Goal: Transaction & Acquisition: Purchase product/service

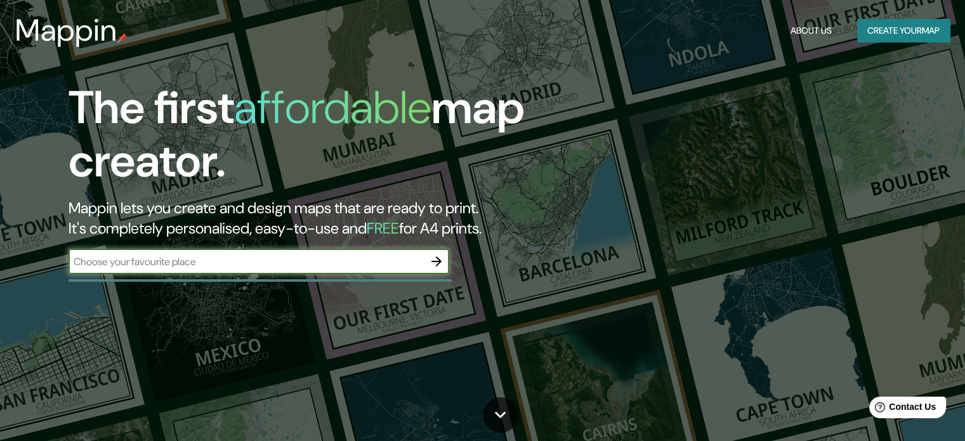
click at [384, 261] on input "text" at bounding box center [246, 261] width 355 height 15
click at [137, 257] on input "cusco" at bounding box center [246, 261] width 355 height 15
type input "c"
type input "cusco"
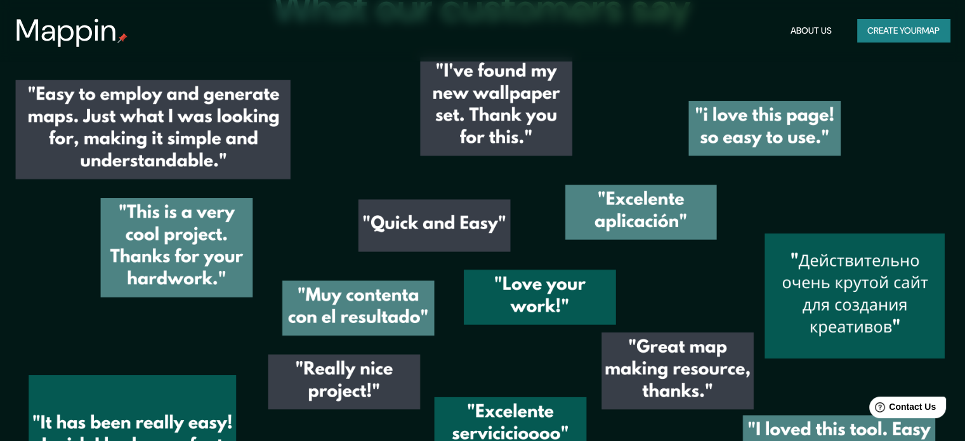
scroll to position [1396, 0]
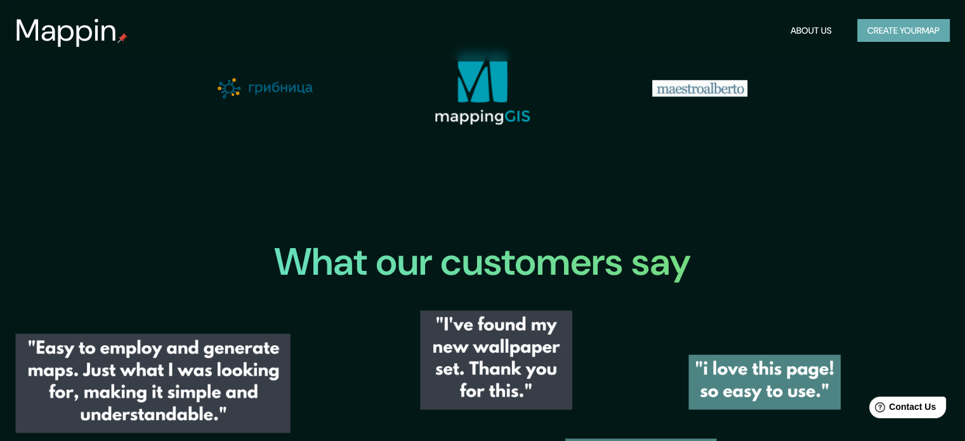
click at [921, 32] on button "Create your map" at bounding box center [903, 30] width 93 height 23
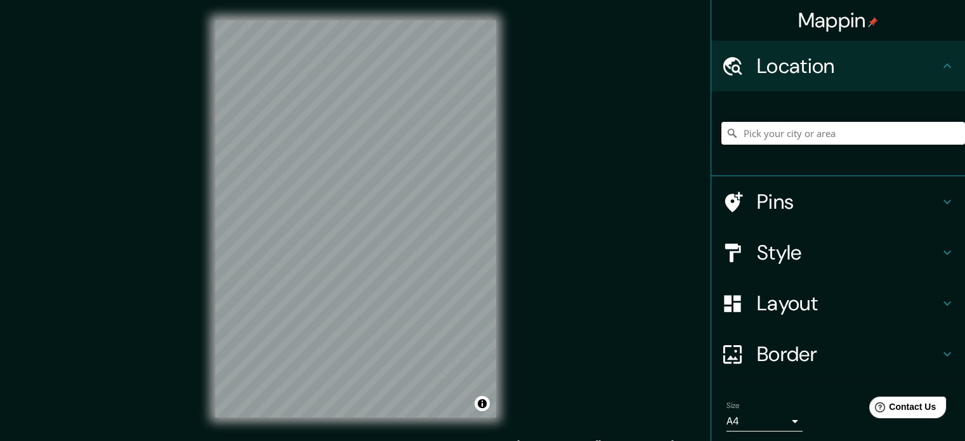
click at [787, 135] on input "Pick your city or area" at bounding box center [843, 133] width 244 height 23
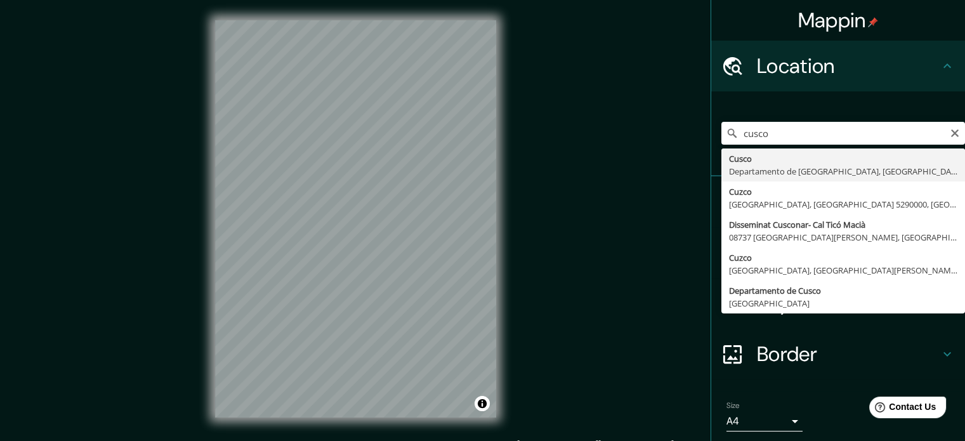
type input "Cusco, [GEOGRAPHIC_DATA], [GEOGRAPHIC_DATA]"
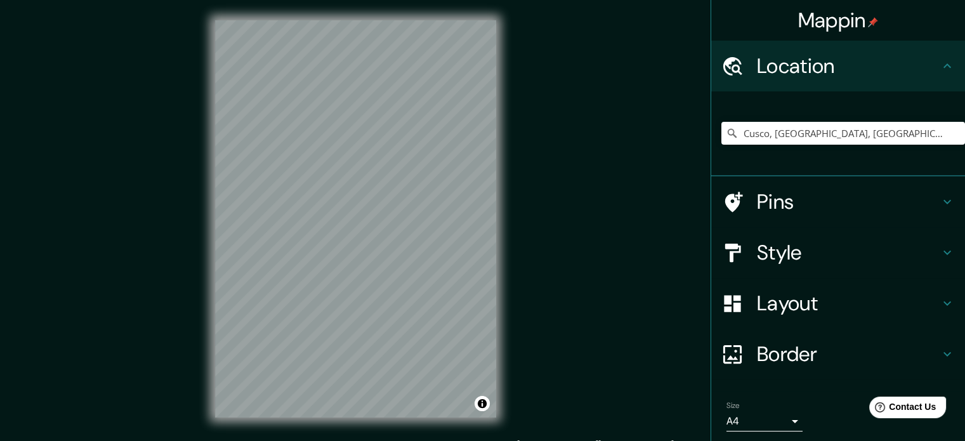
click at [772, 251] on h4 "Style" at bounding box center [848, 252] width 183 height 25
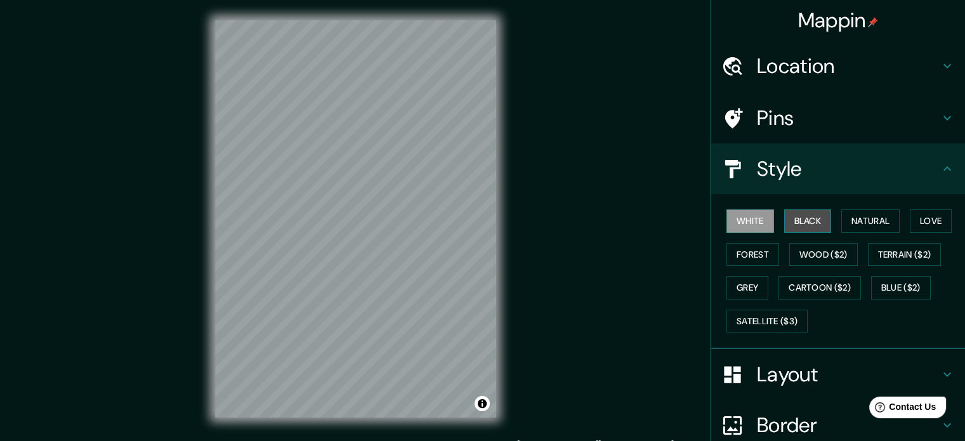
click at [801, 218] on button "Black" at bounding box center [808, 220] width 48 height 23
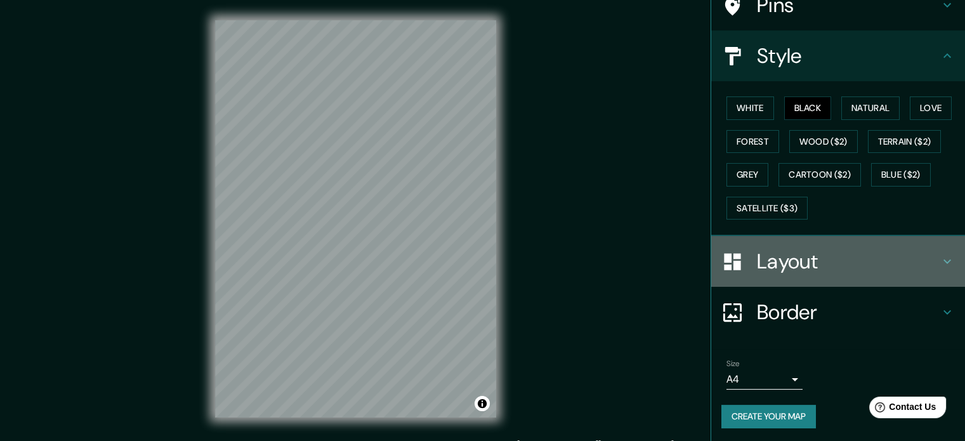
click at [798, 251] on h4 "Layout" at bounding box center [848, 261] width 183 height 25
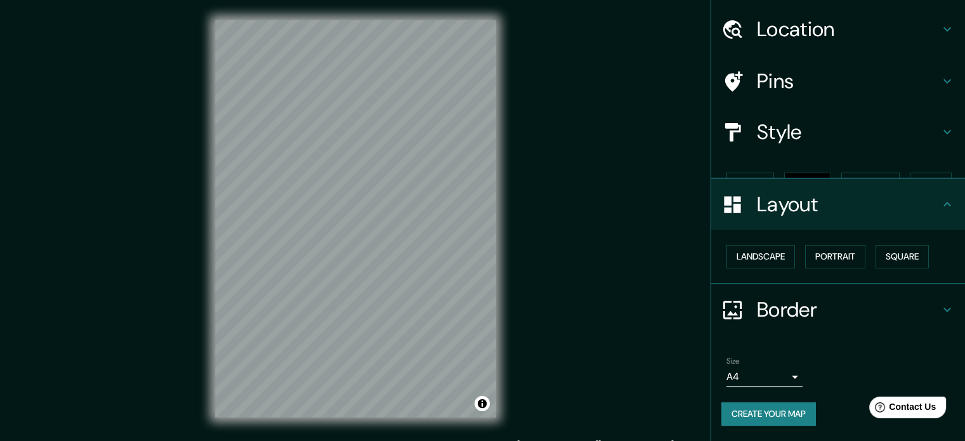
scroll to position [14, 0]
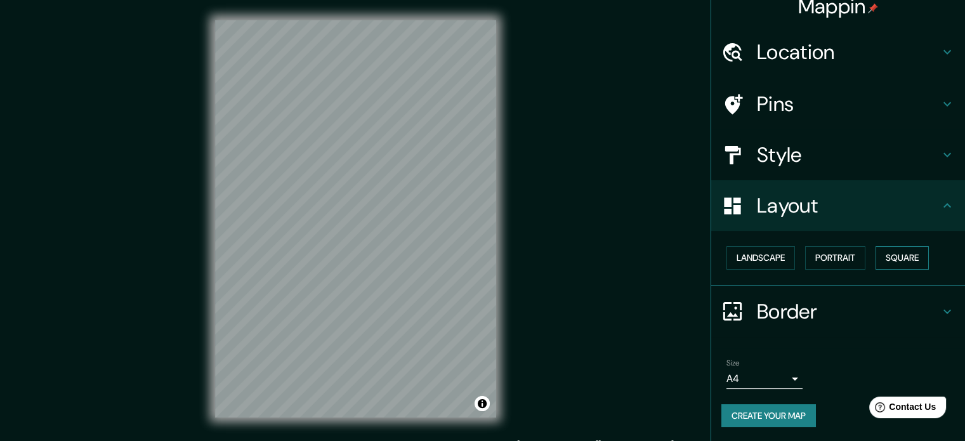
click at [896, 255] on button "Square" at bounding box center [902, 257] width 53 height 23
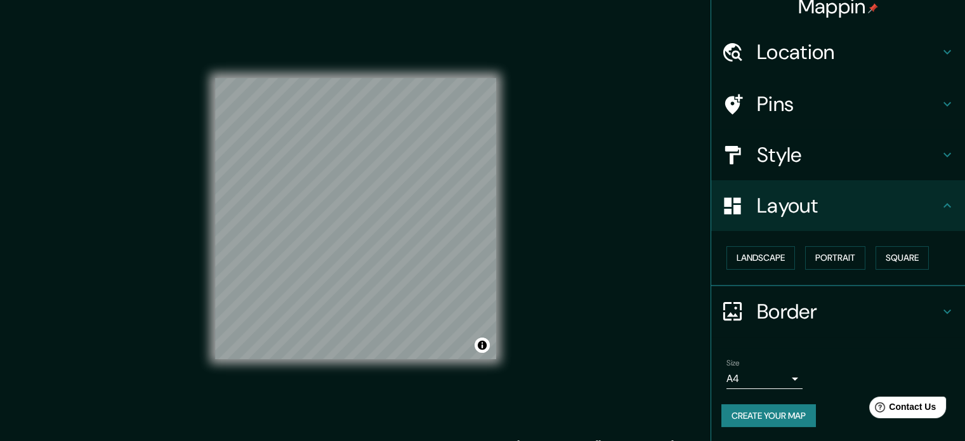
click at [820, 305] on h4 "Border" at bounding box center [848, 311] width 183 height 25
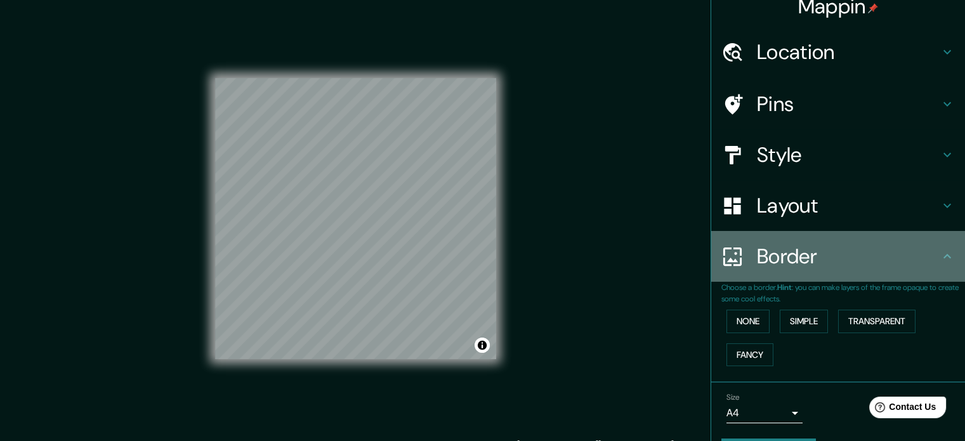
click at [808, 256] on h4 "Border" at bounding box center [848, 256] width 183 height 25
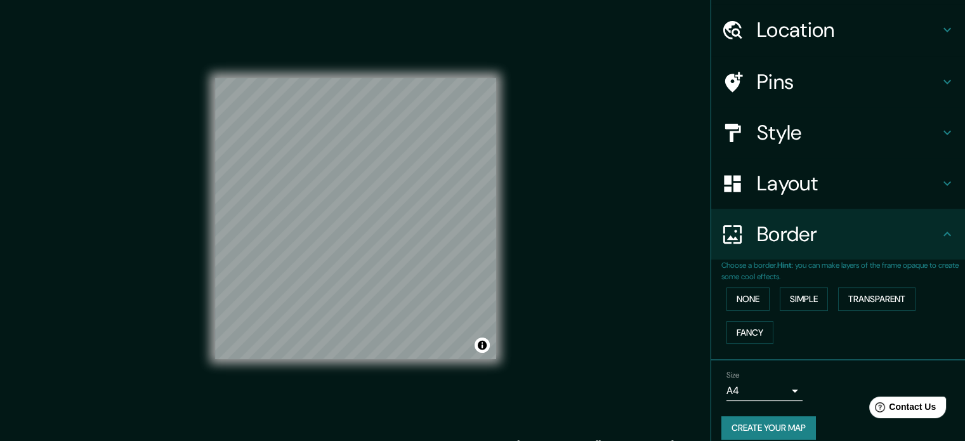
scroll to position [48, 0]
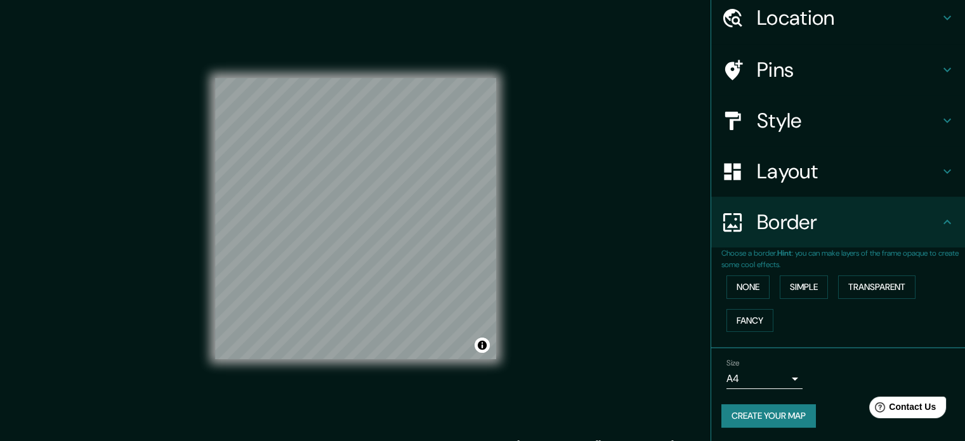
click at [797, 378] on div "Size A4 single" at bounding box center [838, 373] width 234 height 41
click at [779, 377] on body "Mappin Location Cusco, Departamento de Cusco, Perú Pins Style Layout Border Cho…" at bounding box center [482, 220] width 965 height 441
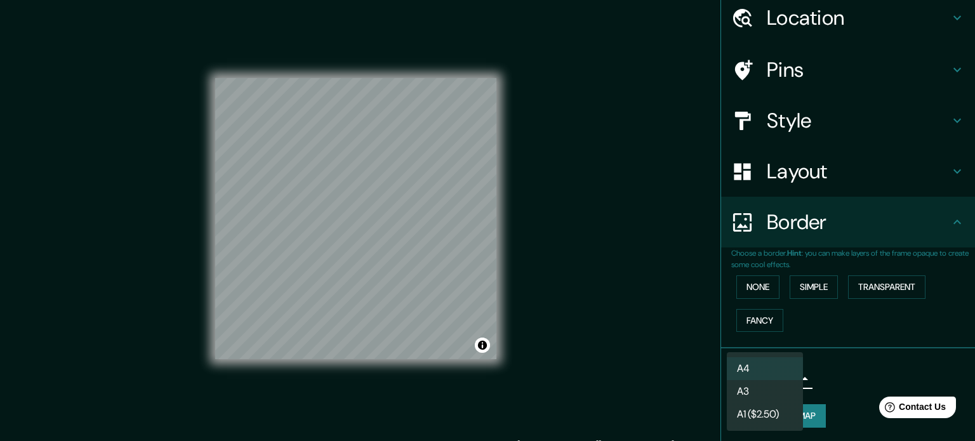
click at [773, 386] on li "A3" at bounding box center [765, 391] width 76 height 23
type input "a4"
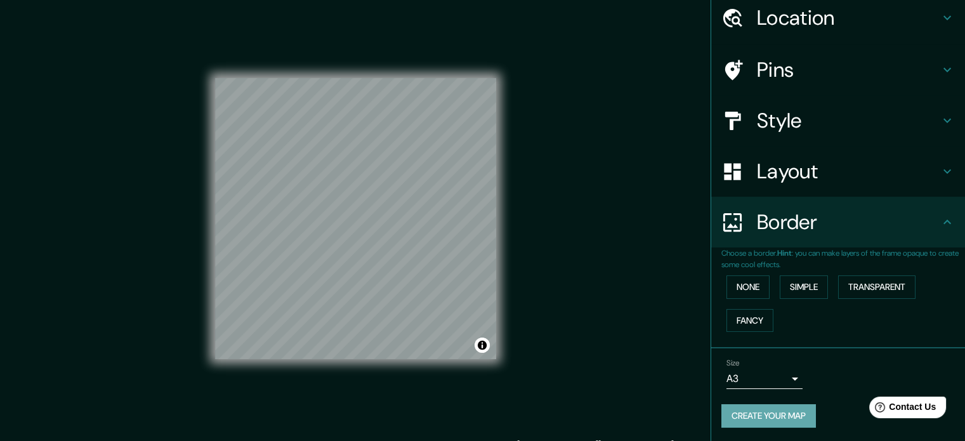
click at [786, 411] on button "Create your map" at bounding box center [768, 415] width 95 height 23
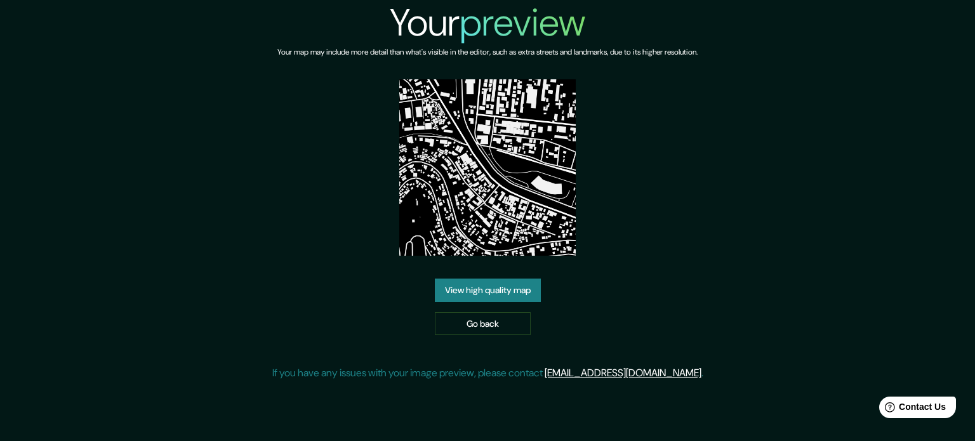
click at [496, 289] on link "View high quality map" at bounding box center [488, 290] width 106 height 23
